Goal: Communication & Community: Connect with others

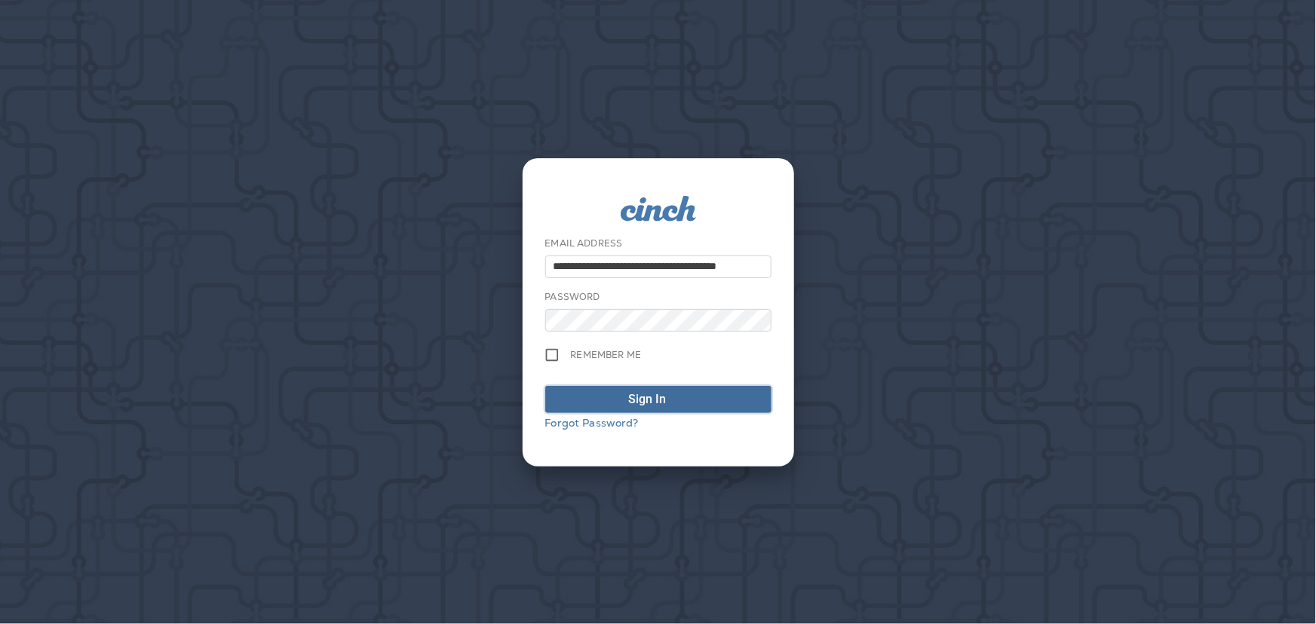
click at [685, 400] on div "submit" at bounding box center [680, 400] width 15 height 18
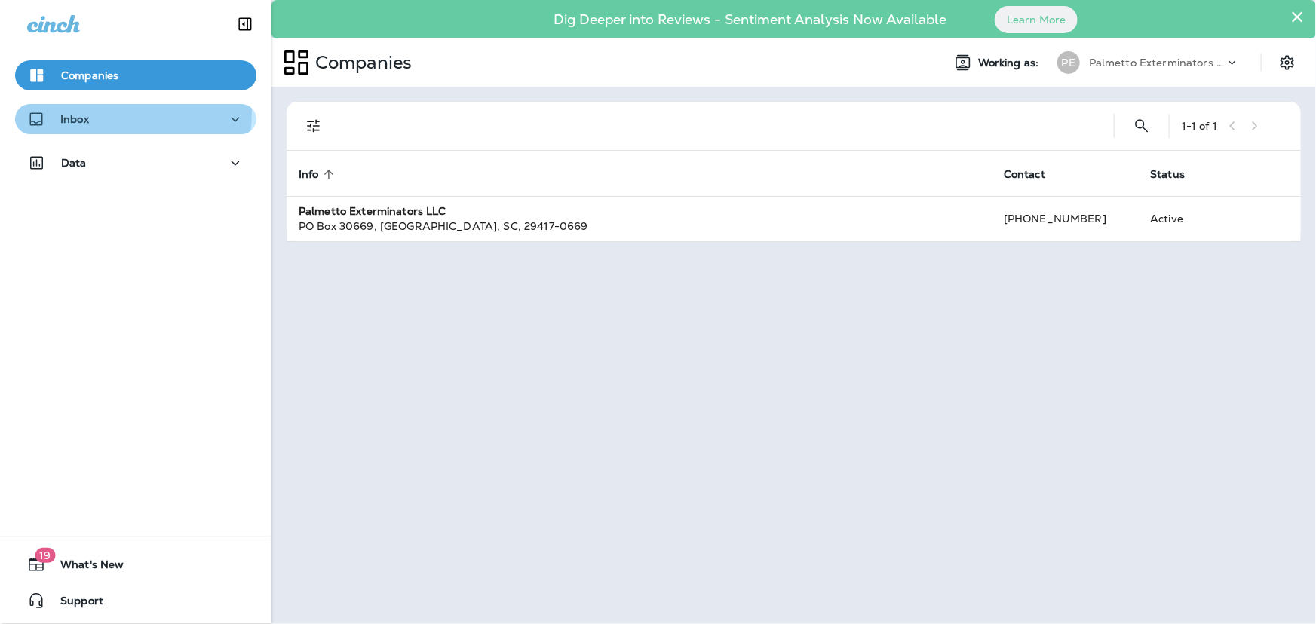
click at [92, 112] on div "Inbox" at bounding box center [135, 119] width 217 height 19
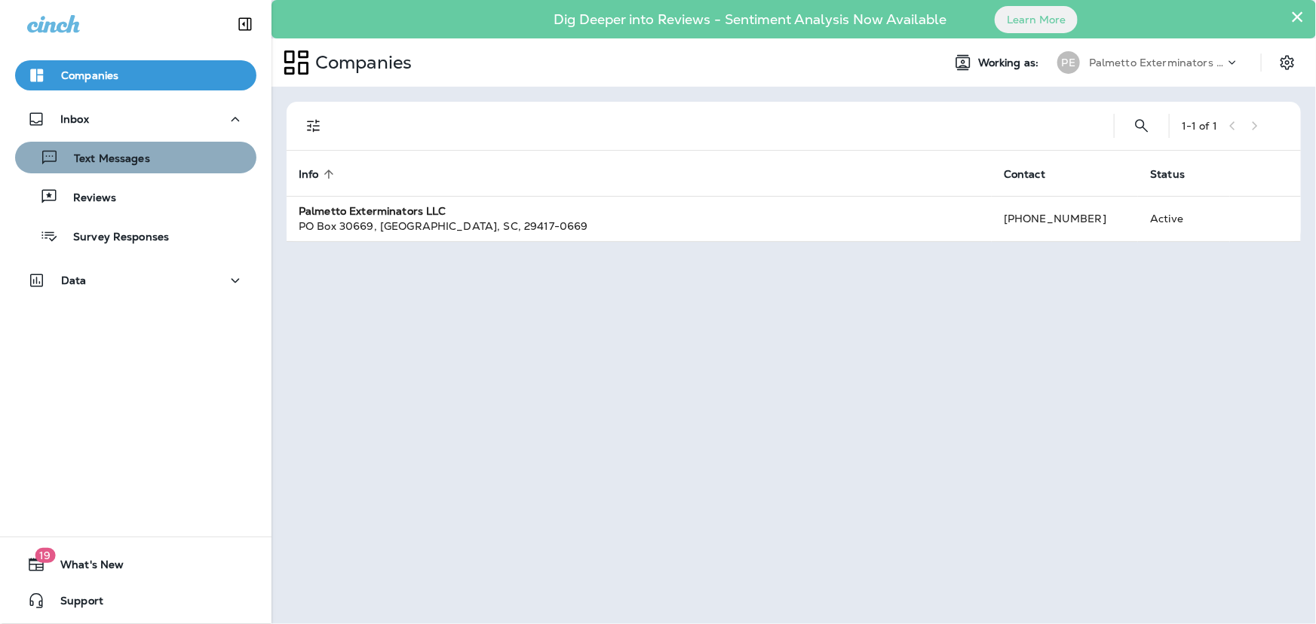
click at [143, 152] on p "Text Messages" at bounding box center [104, 159] width 91 height 14
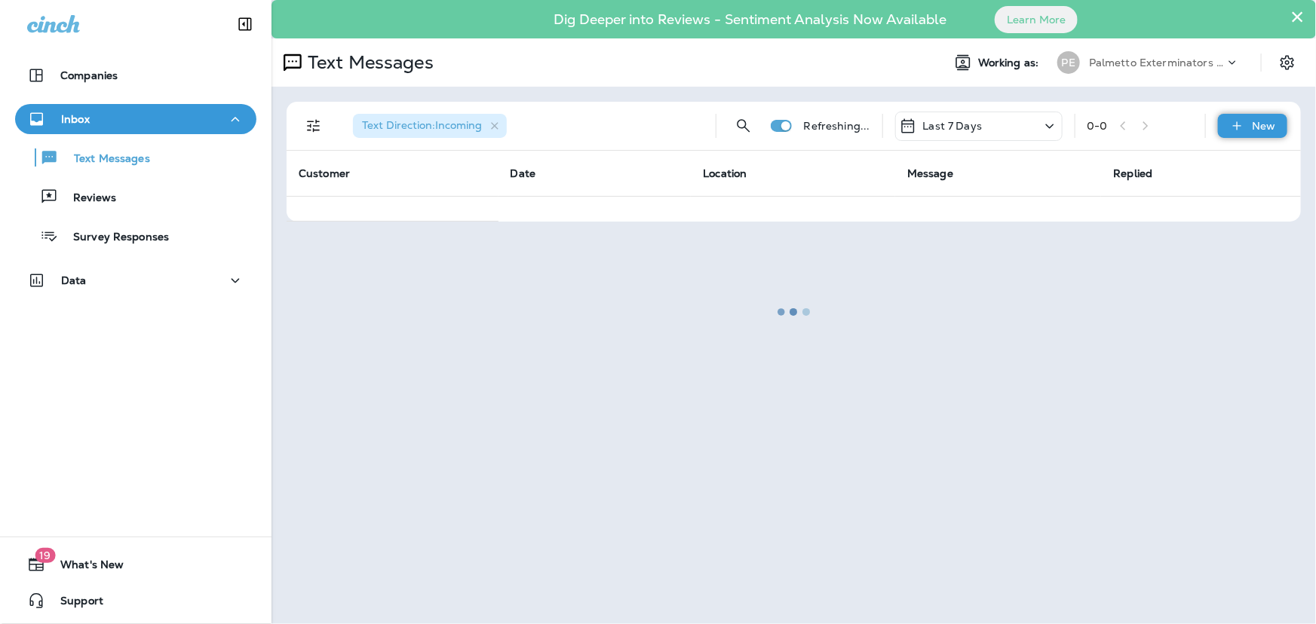
click at [1246, 135] on div "New" at bounding box center [1252, 126] width 69 height 24
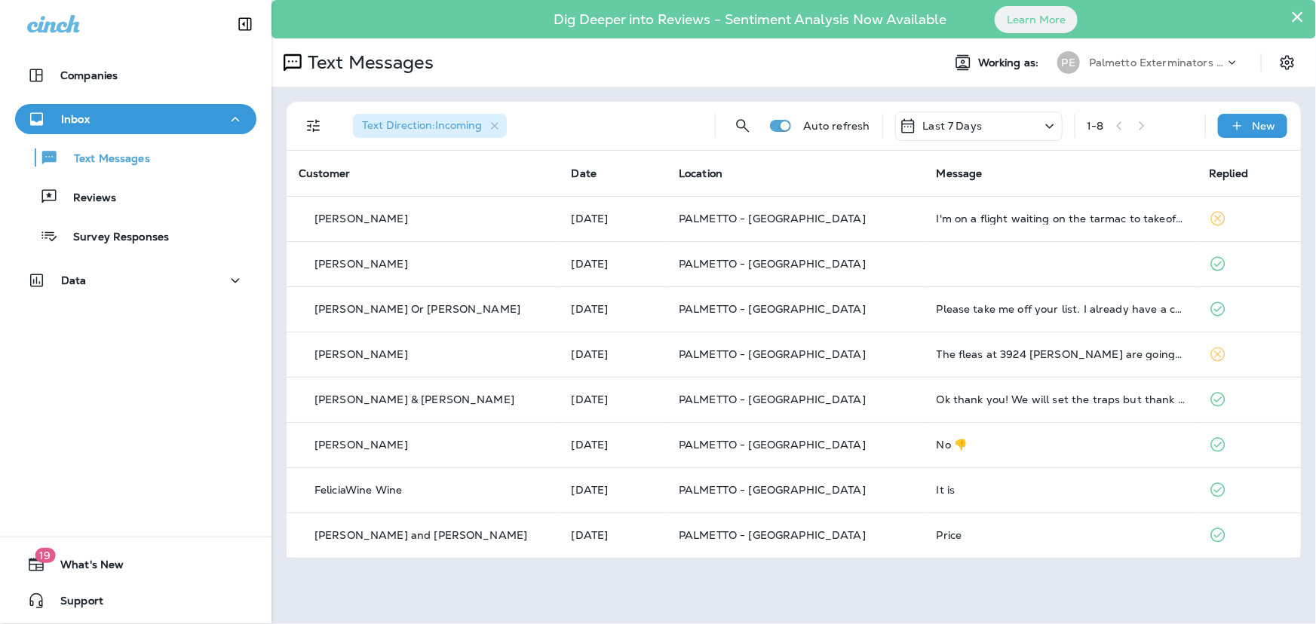
click at [384, 151] on div "Send a Message To: Search by Name or Phone Number ​ To: Search by Name or Phone…" at bounding box center [658, 75] width 1316 height 151
click at [47, 112] on button "Cancel" at bounding box center [23, 103] width 47 height 17
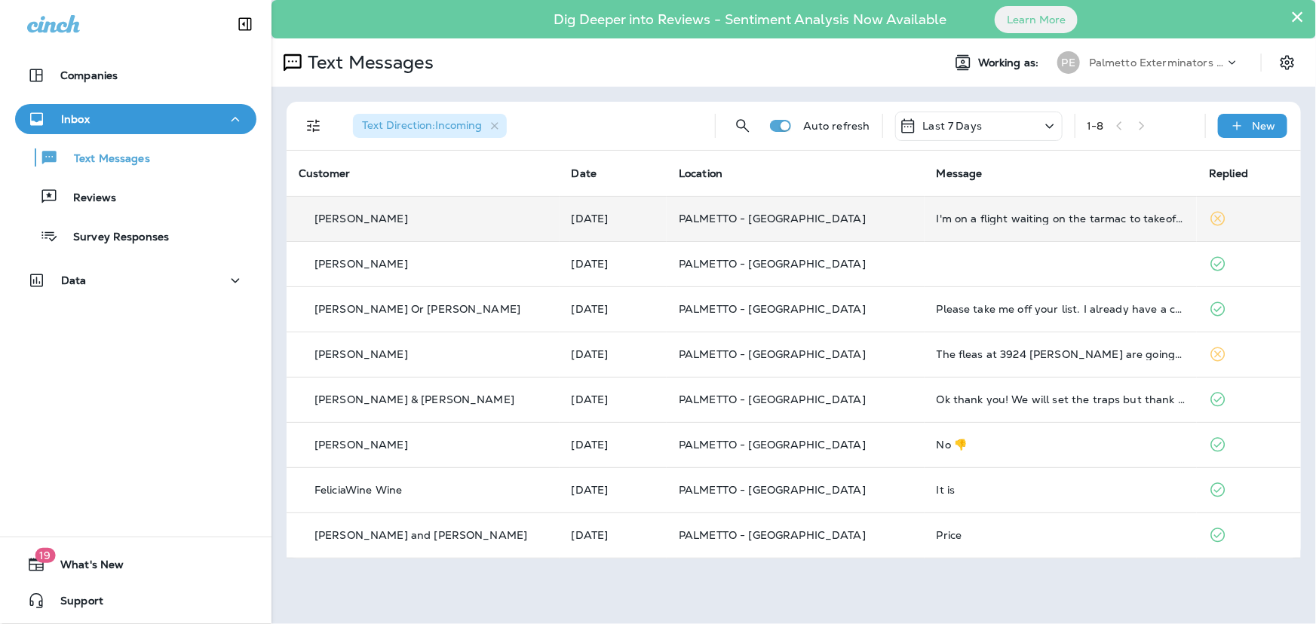
click at [443, 200] on td "[PERSON_NAME]" at bounding box center [423, 218] width 273 height 45
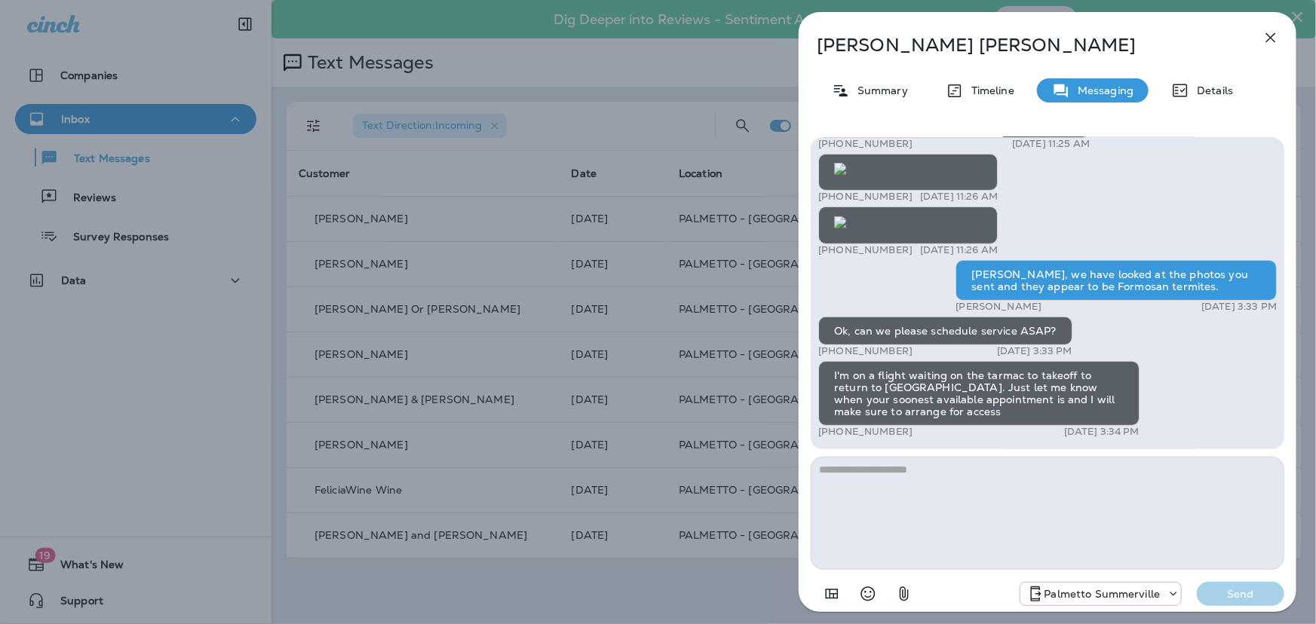
click at [870, 85] on p "Summary" at bounding box center [879, 90] width 58 height 12
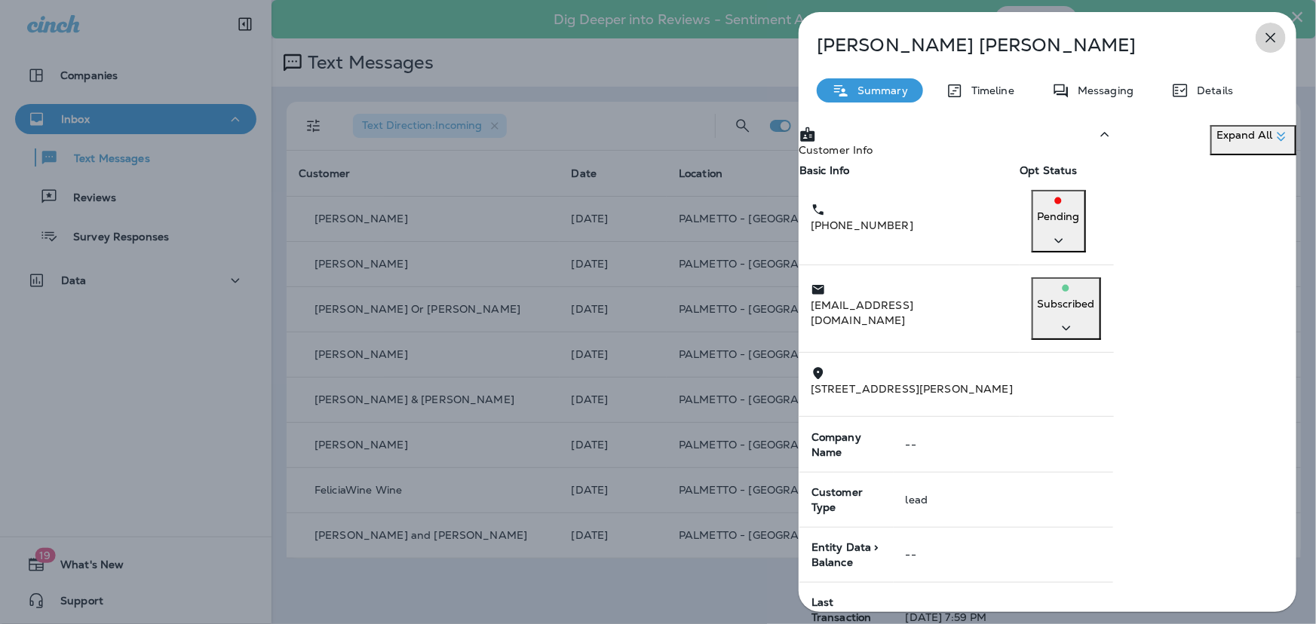
click at [1267, 41] on icon "button" at bounding box center [1271, 38] width 10 height 10
